Goal: Navigation & Orientation: Find specific page/section

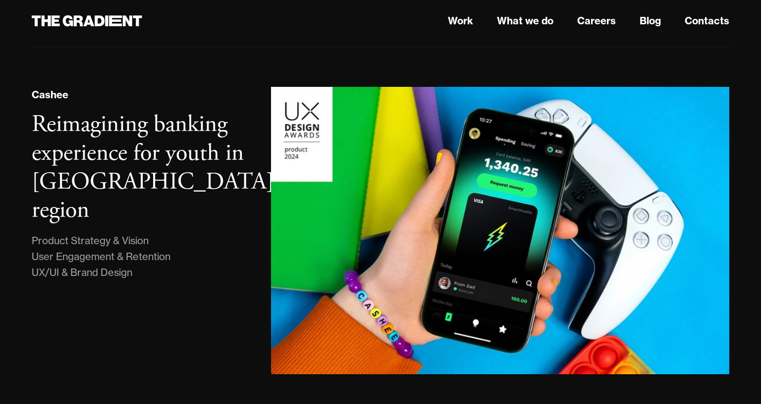
scroll to position [560, 0]
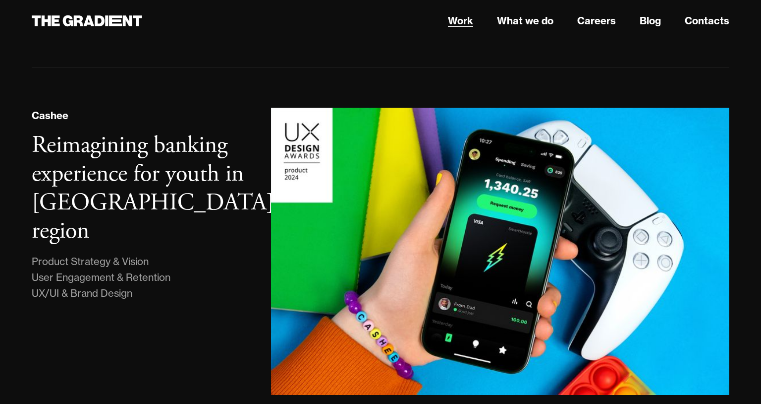
click at [460, 22] on link "Work" at bounding box center [460, 20] width 25 height 15
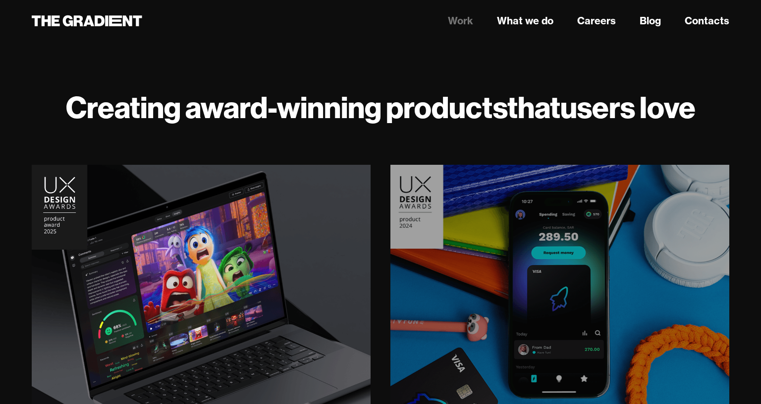
click at [663, 224] on img at bounding box center [560, 294] width 346 height 265
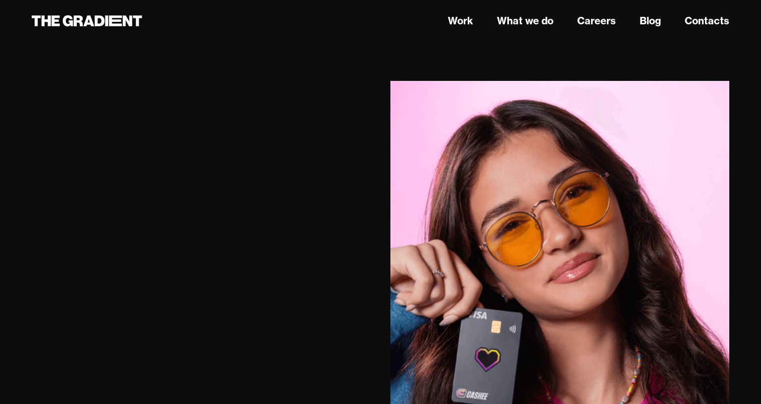
scroll to position [1660, 0]
